Goal: Task Accomplishment & Management: Use online tool/utility

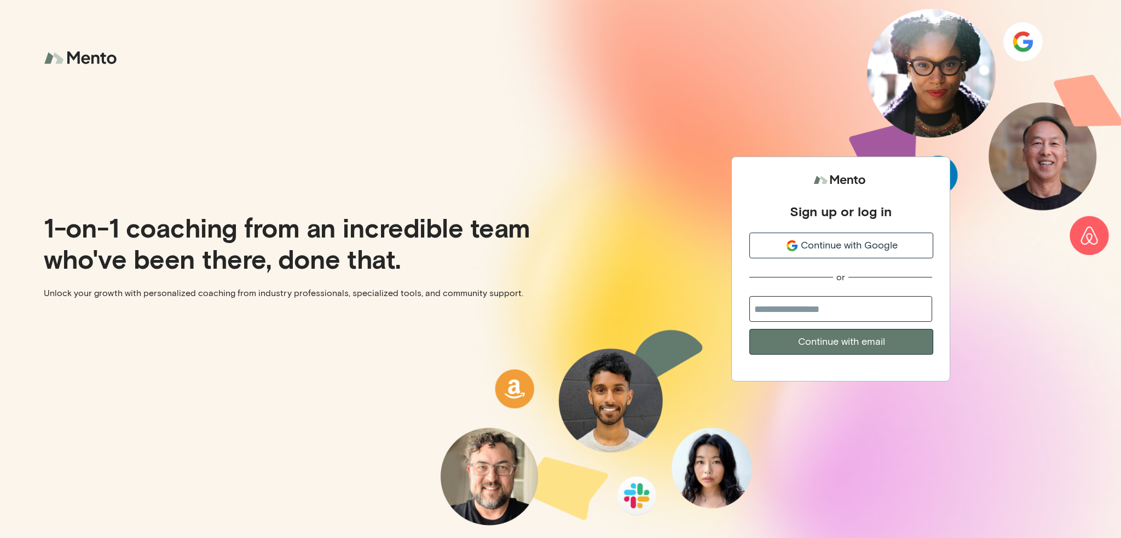
click at [868, 309] on input "email" at bounding box center [840, 309] width 183 height 26
type input "**********"
click at [879, 341] on button "Continue with email" at bounding box center [841, 342] width 184 height 26
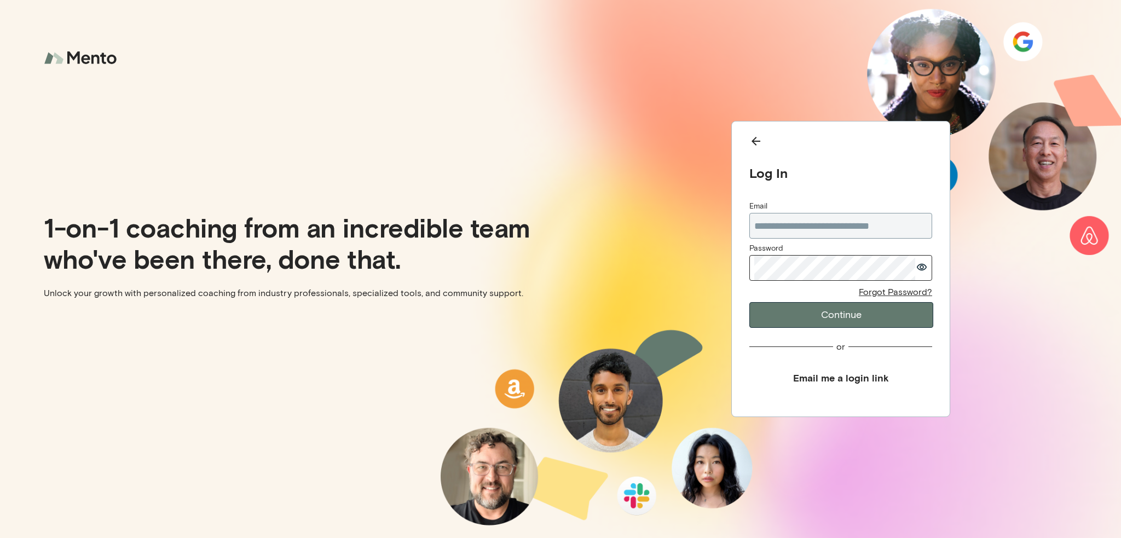
click at [856, 316] on button "Continue" at bounding box center [841, 315] width 184 height 26
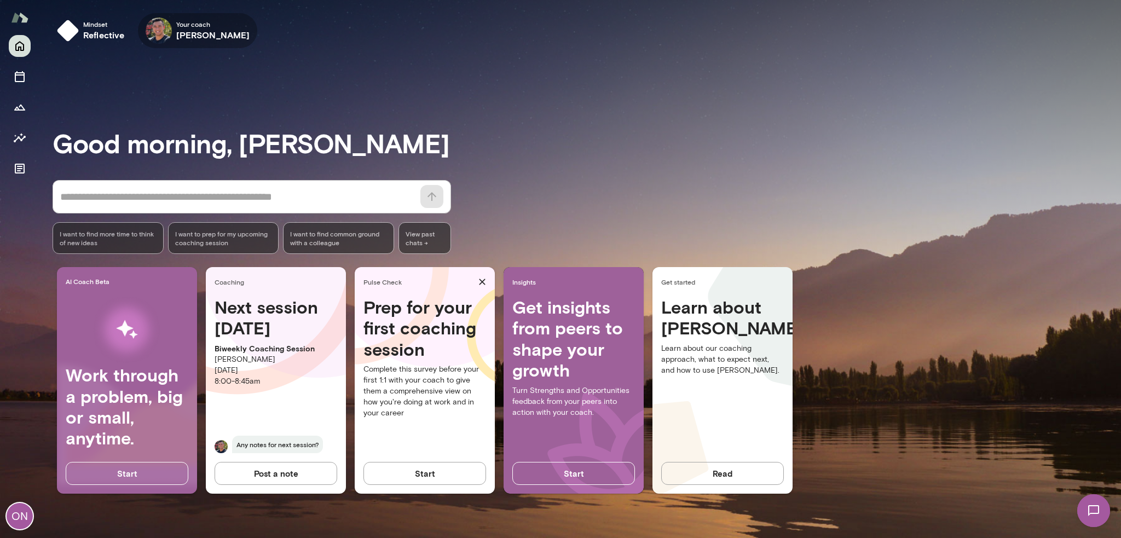
click at [0, 0] on icon "button" at bounding box center [0, 0] width 0 height 0
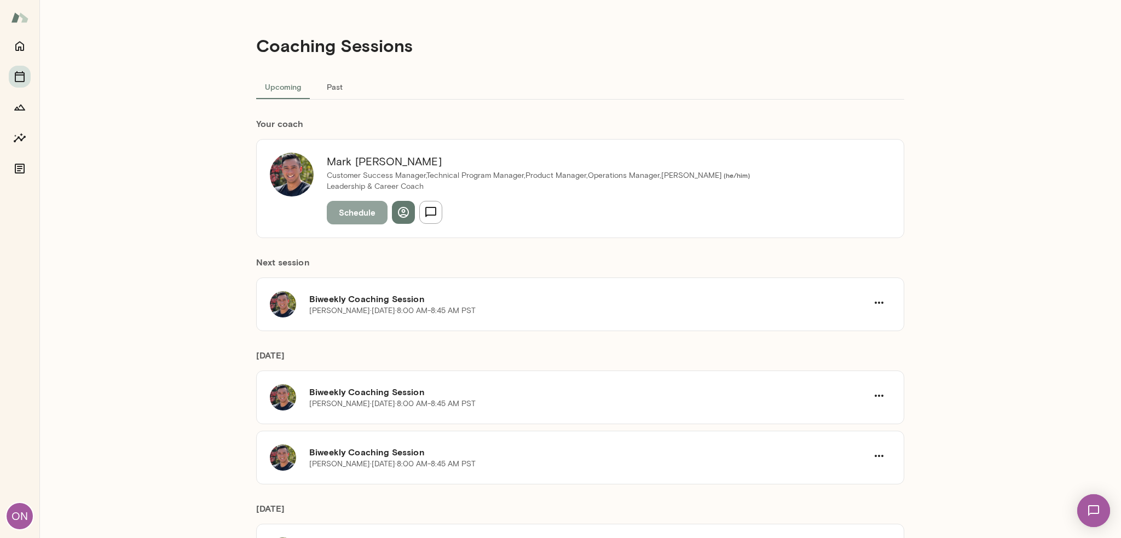
click at [364, 213] on button "Schedule" at bounding box center [357, 212] width 61 height 23
